Goal: Find specific page/section: Find specific page/section

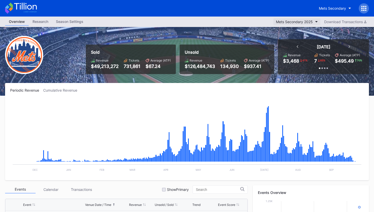
click at [317, 22] on button "Mets Secondary 2025" at bounding box center [297, 21] width 47 height 7
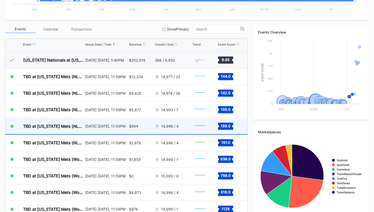
scroll to position [161, 0]
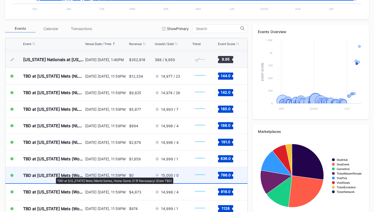
click at [53, 175] on div "TBD at [US_STATE] Mets (World Series, Home Game 2) (If Necessary) (Date TBD)" at bounding box center [53, 175] width 61 height 5
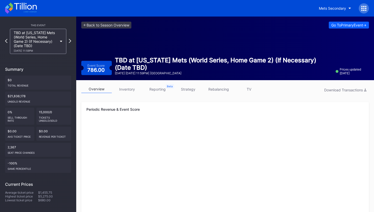
click at [184, 89] on link "strategy" at bounding box center [188, 89] width 31 height 8
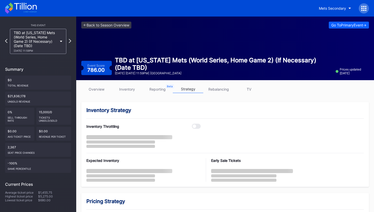
click at [185, 90] on link "strategy" at bounding box center [188, 89] width 31 height 8
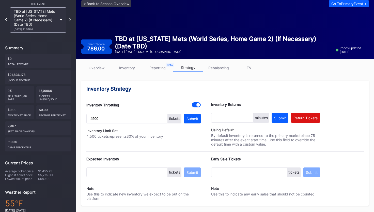
scroll to position [21, 0]
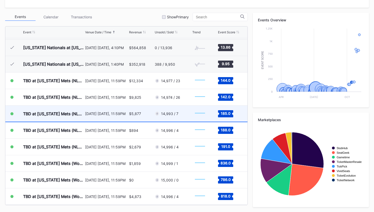
scroll to position [1281, 0]
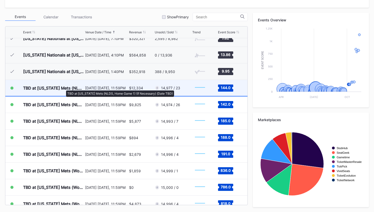
click at [64, 88] on div "TBD at [US_STATE] Mets (NLDS, Home Game 1) (If Necessary) (Date TBD)" at bounding box center [53, 87] width 61 height 5
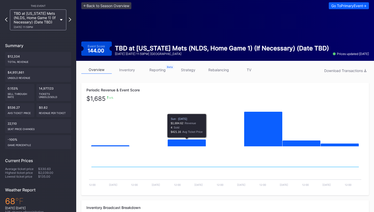
scroll to position [20, 0]
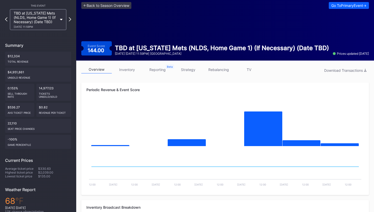
click at [191, 68] on link "strategy" at bounding box center [188, 70] width 31 height 8
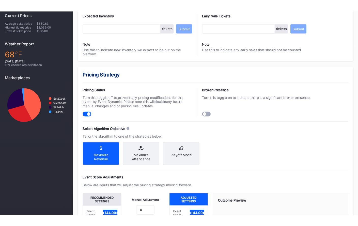
scroll to position [175, 0]
